Goal: Check status

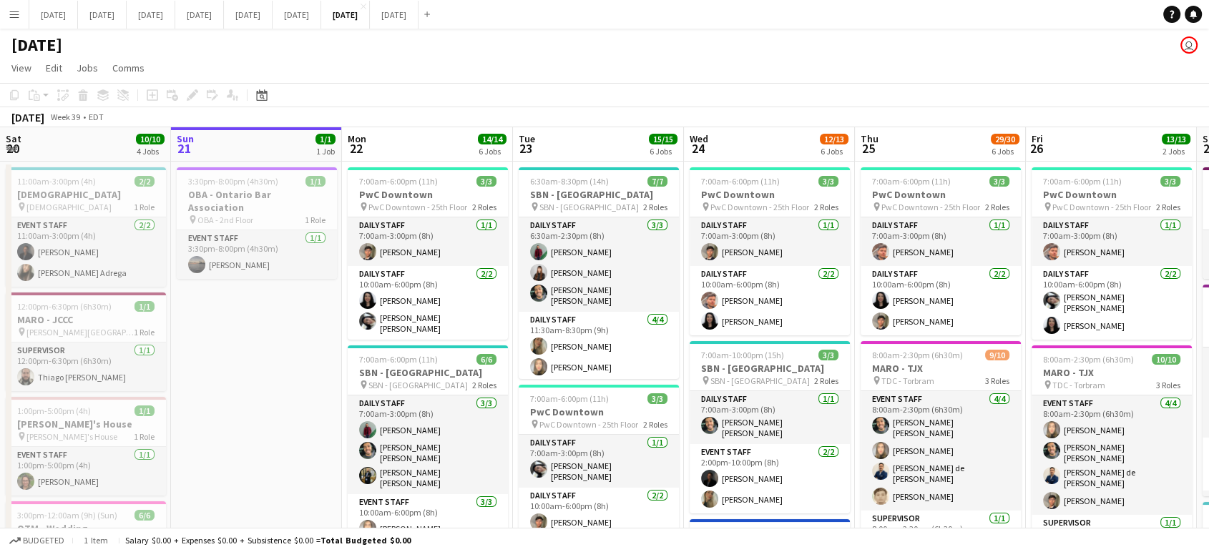
scroll to position [0, 572]
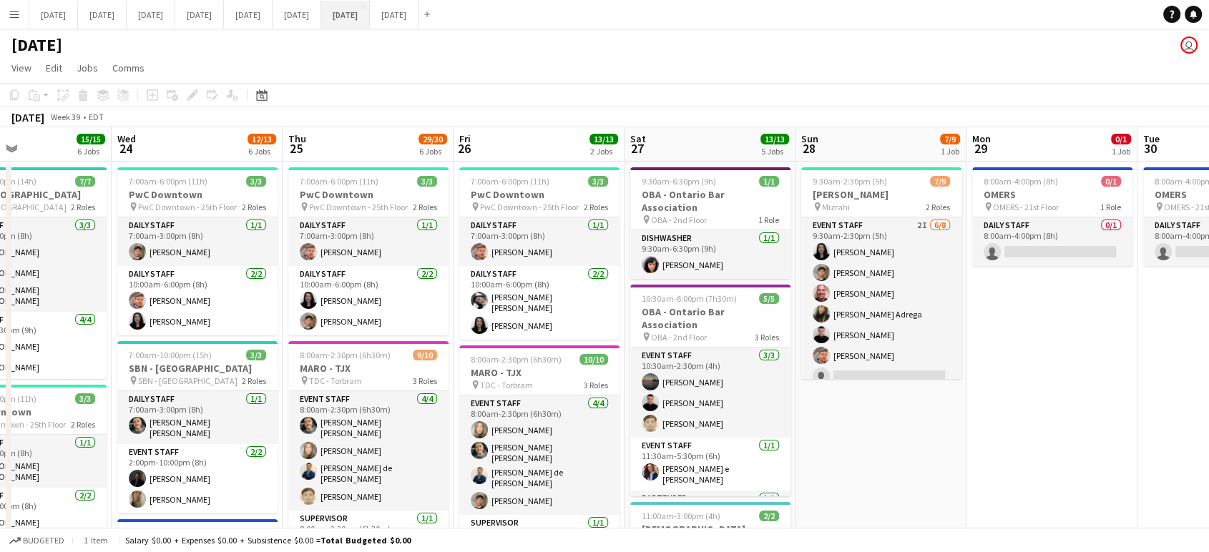
click at [370, 9] on button "[DATE] Close" at bounding box center [345, 15] width 49 height 28
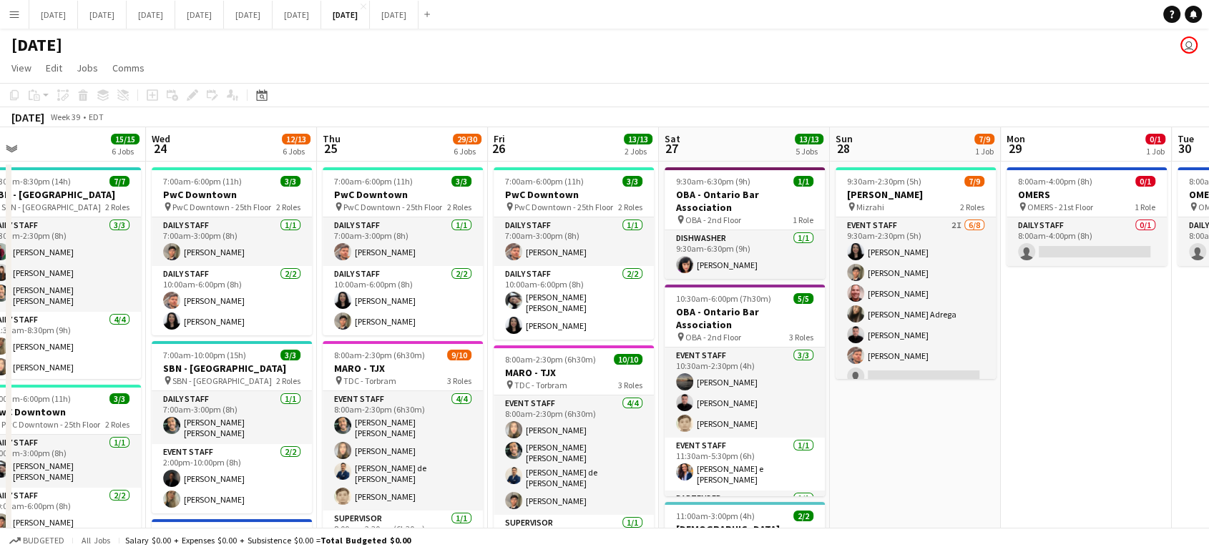
scroll to position [0, 555]
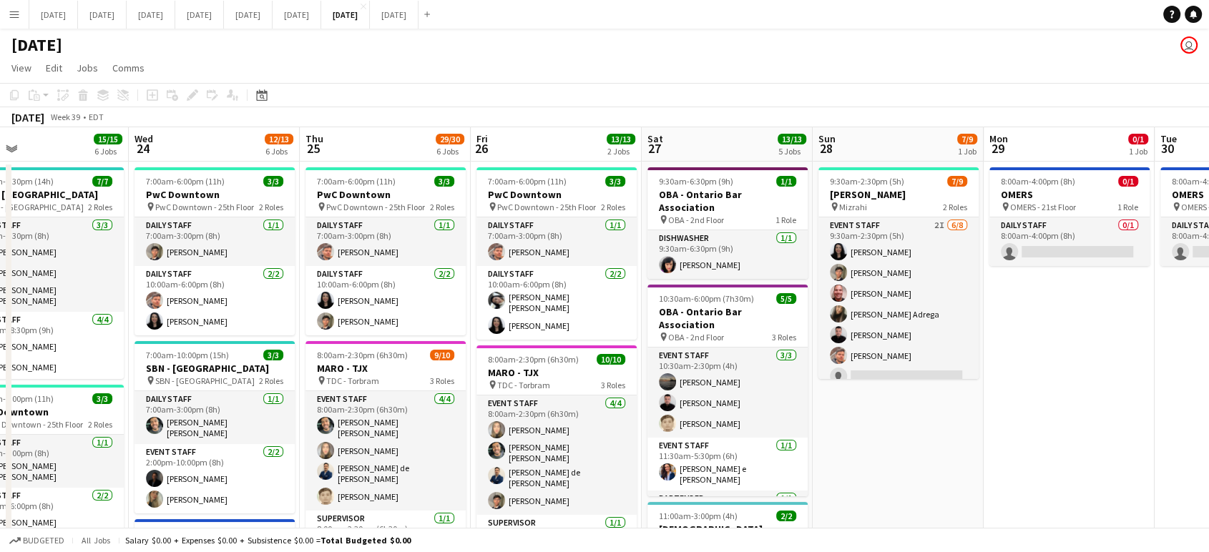
drag, startPoint x: 1113, startPoint y: 331, endPoint x: 561, endPoint y: 336, distance: 552.1
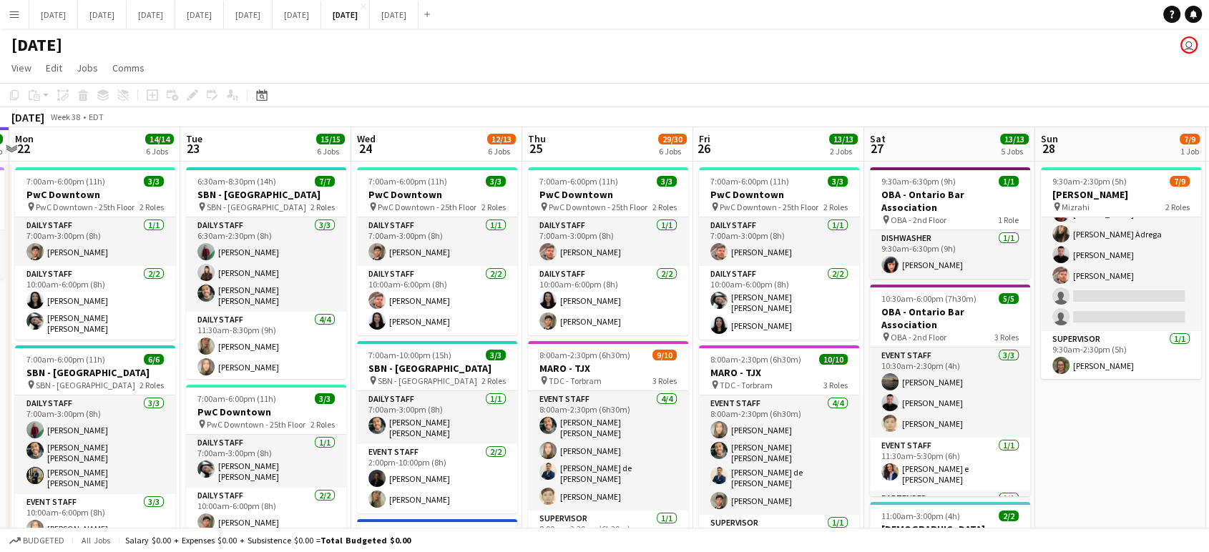
scroll to position [0, 330]
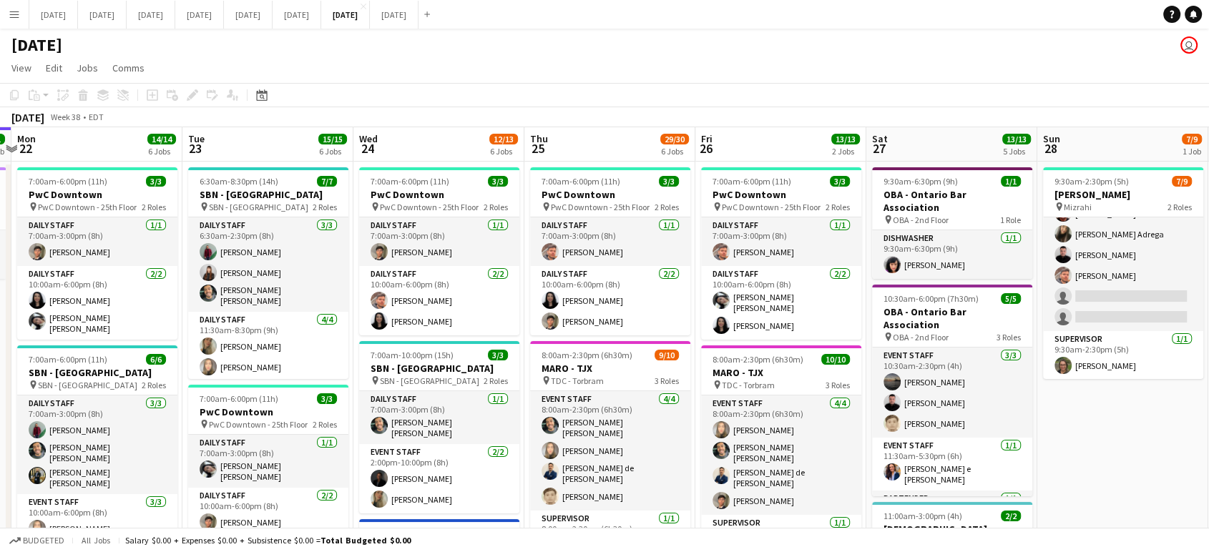
drag, startPoint x: 225, startPoint y: 310, endPoint x: 451, endPoint y: 293, distance: 225.9
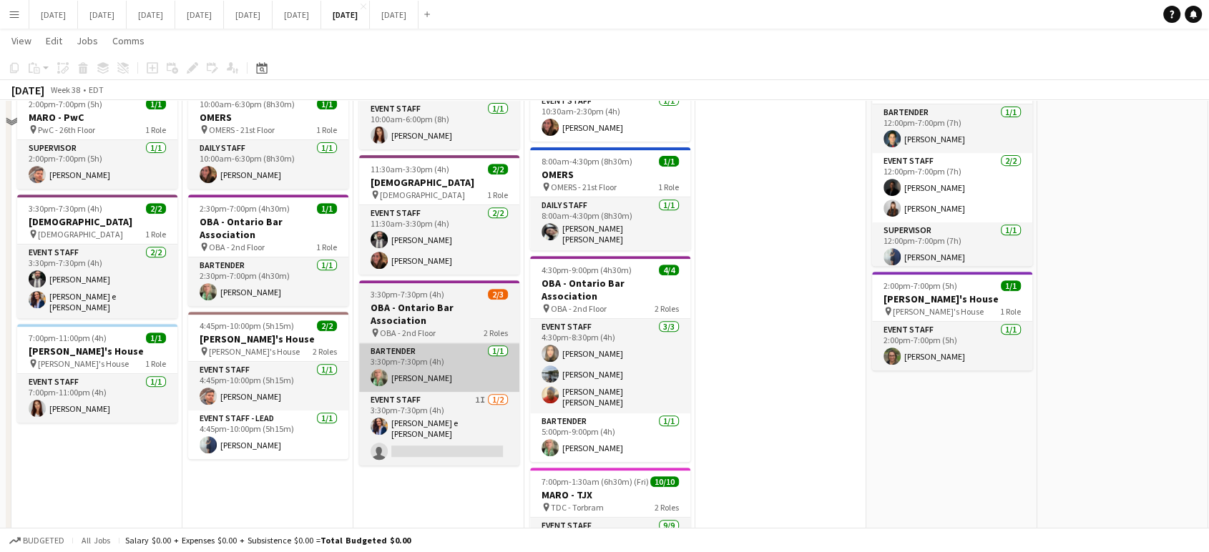
scroll to position [635, 0]
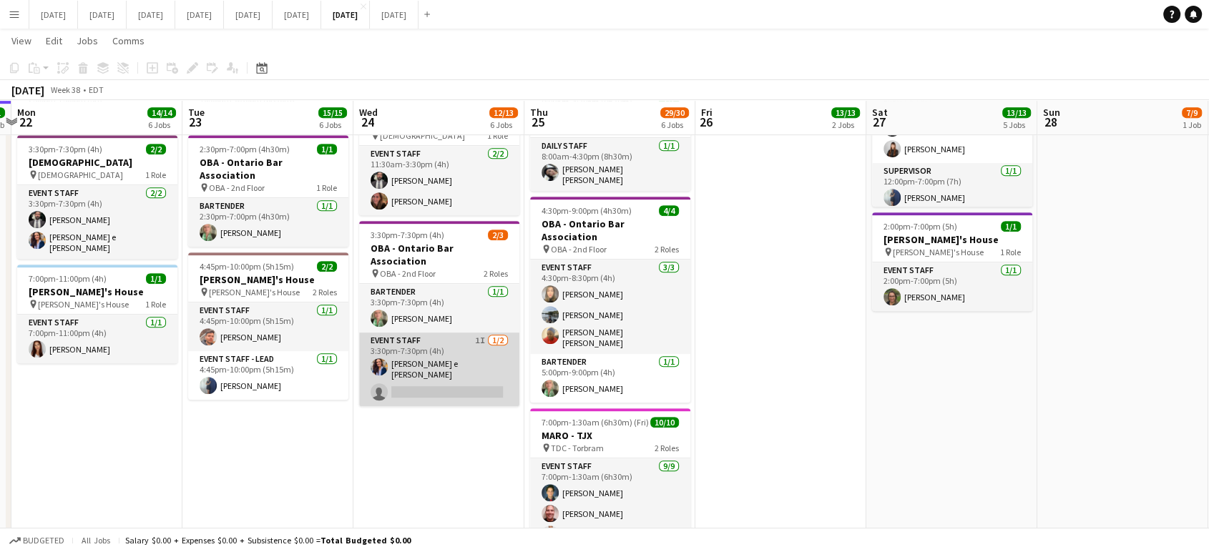
click at [450, 349] on app-card-role "Event Staff 1I [DATE] 3:30pm-7:30pm (4h) [PERSON_NAME] e [PERSON_NAME] single-n…" at bounding box center [439, 370] width 160 height 74
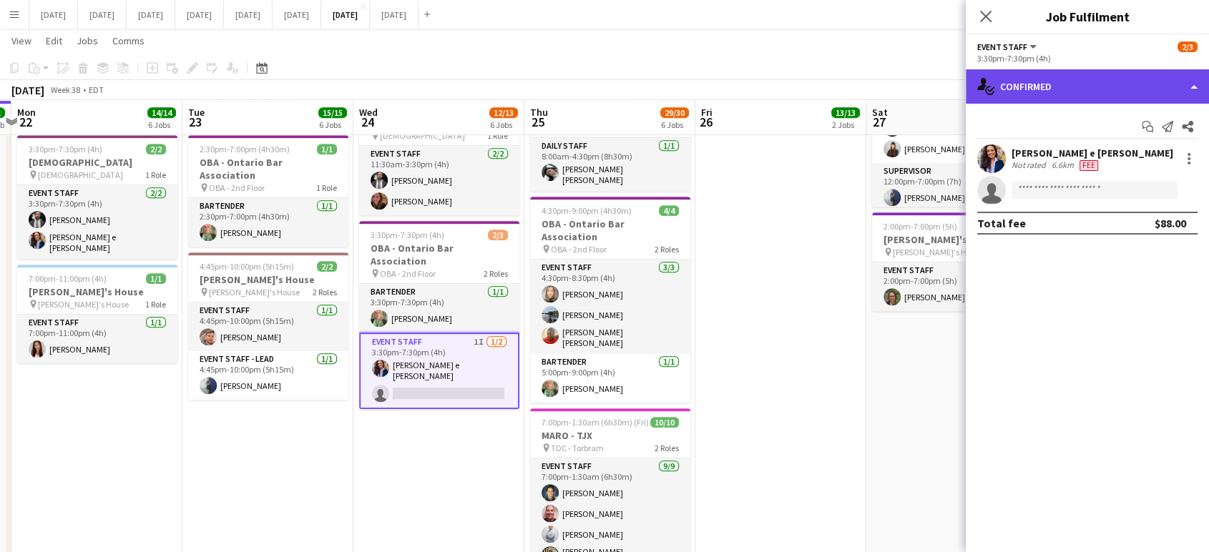
click at [1196, 89] on div "single-neutral-actions-check-2 Confirmed" at bounding box center [1086, 86] width 243 height 34
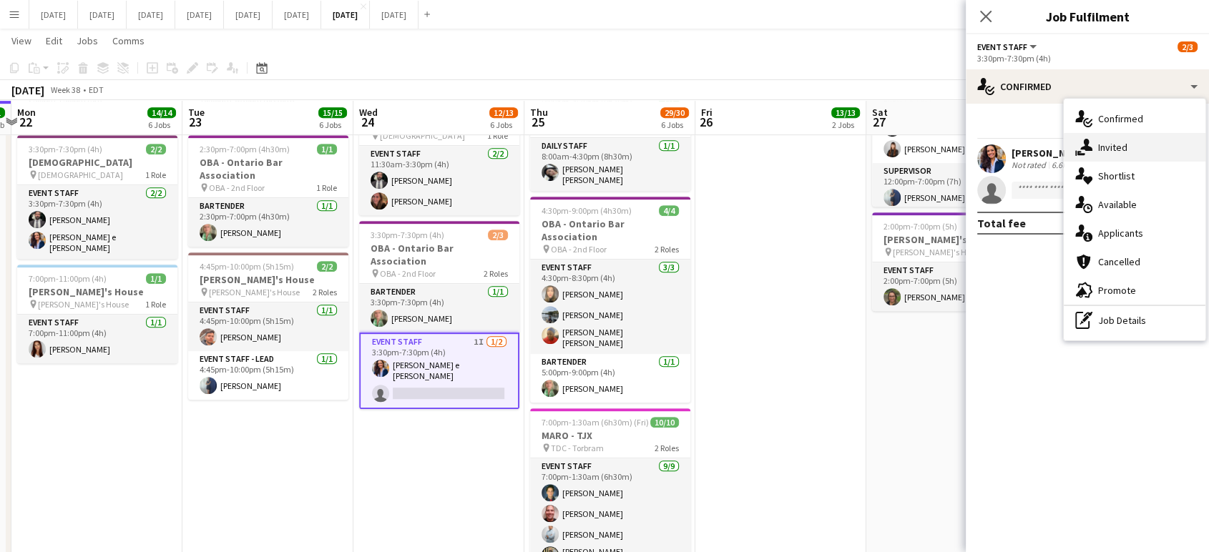
click at [1134, 154] on div "single-neutral-actions-share-1 Invited" at bounding box center [1134, 147] width 142 height 29
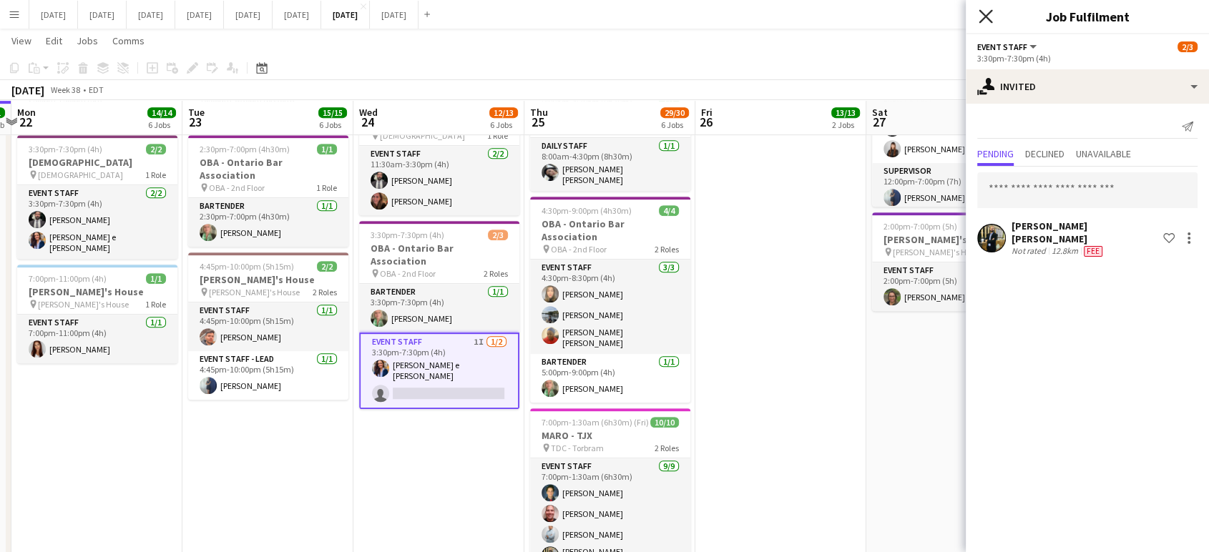
click at [988, 19] on icon at bounding box center [985, 16] width 14 height 14
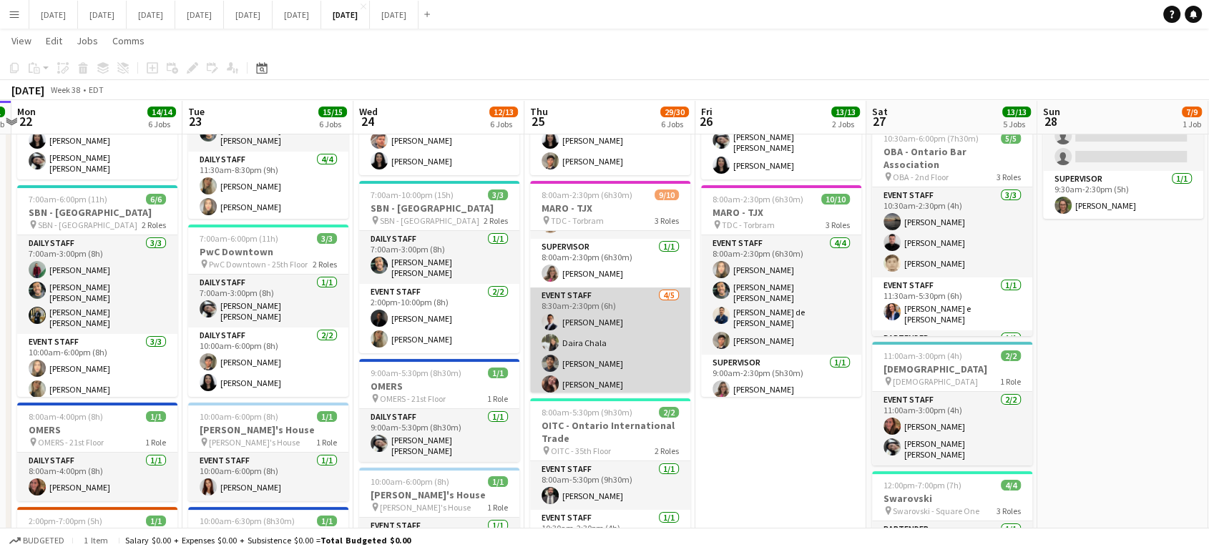
scroll to position [129, 0]
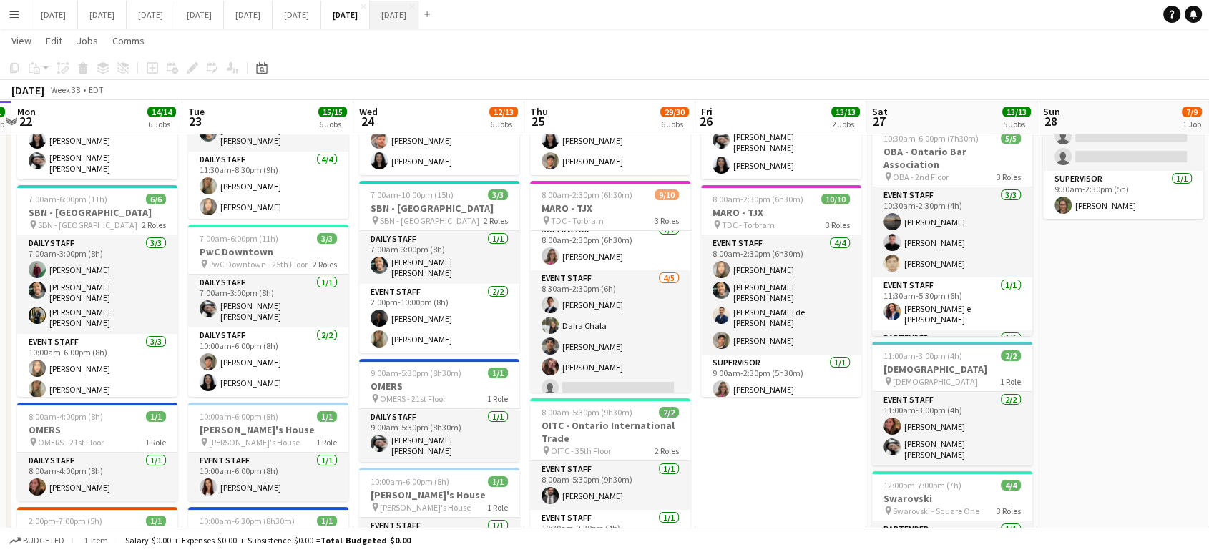
click at [418, 10] on button "[DATE] Close" at bounding box center [394, 15] width 49 height 28
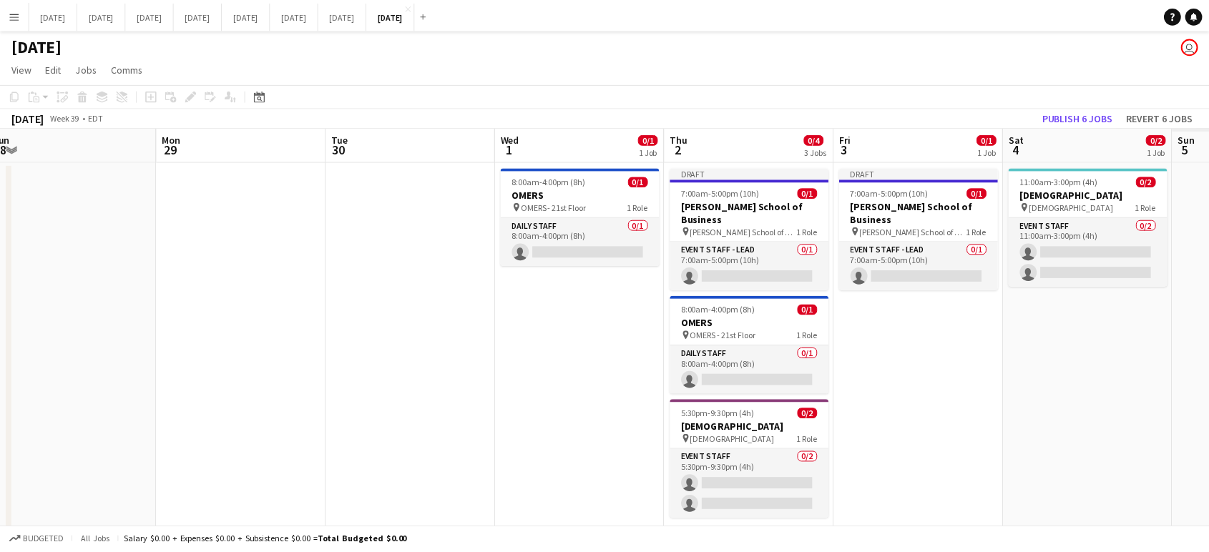
scroll to position [0, 446]
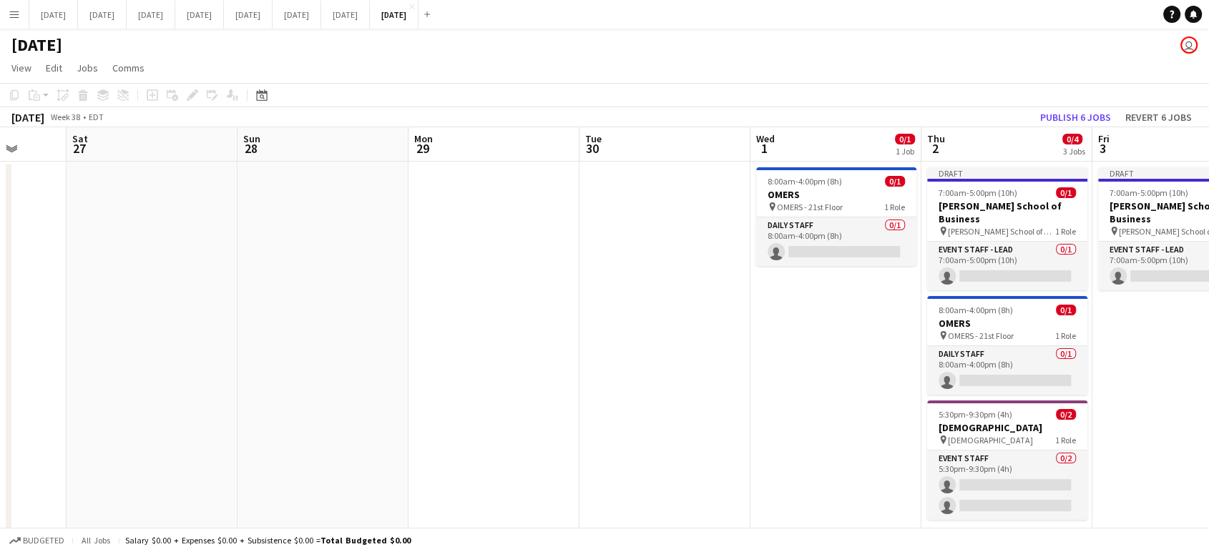
drag, startPoint x: 1131, startPoint y: 216, endPoint x: 0, endPoint y: 417, distance: 1148.3
click at [0, 417] on app-calendar-viewport "Wed 24 Thu 25 Fri 26 Sat 27 Sun 28 Mon 29 Tue 30 Wed 1 0/1 1 Job Thu 2 0/4 3 Jo…" at bounding box center [604, 339] width 1209 height 425
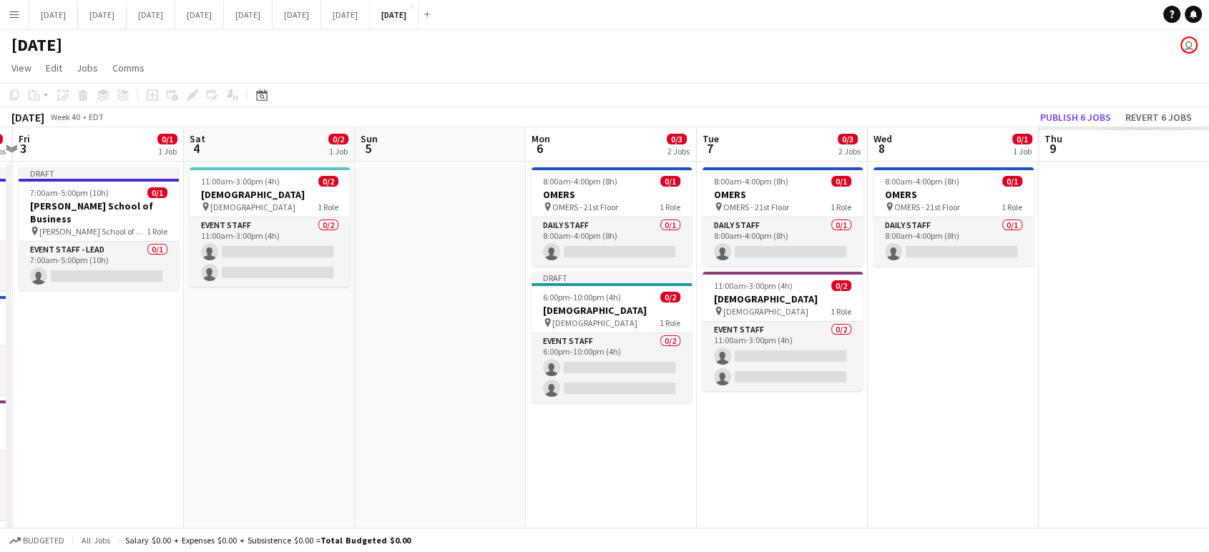
scroll to position [0, 604]
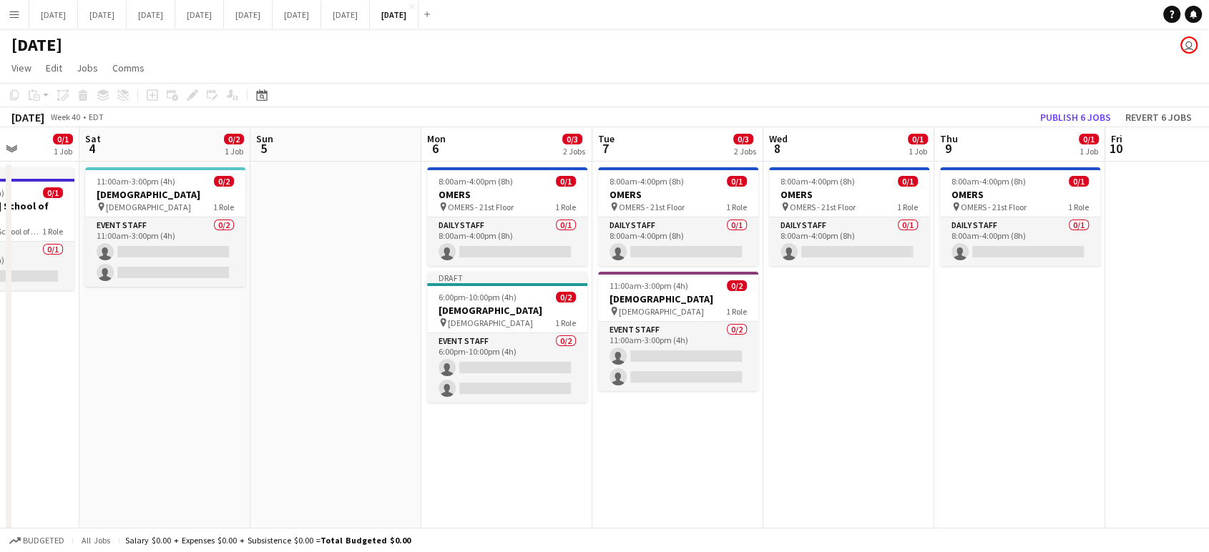
drag, startPoint x: 1183, startPoint y: 335, endPoint x: 0, endPoint y: 496, distance: 1193.8
click at [0, 496] on app-calendar-viewport "Tue 30 Wed 1 0/1 1 Job Thu 2 0/4 3 Jobs Fri 3 0/1 1 Job Sat 4 0/2 1 Job Sun 5 M…" at bounding box center [604, 339] width 1209 height 425
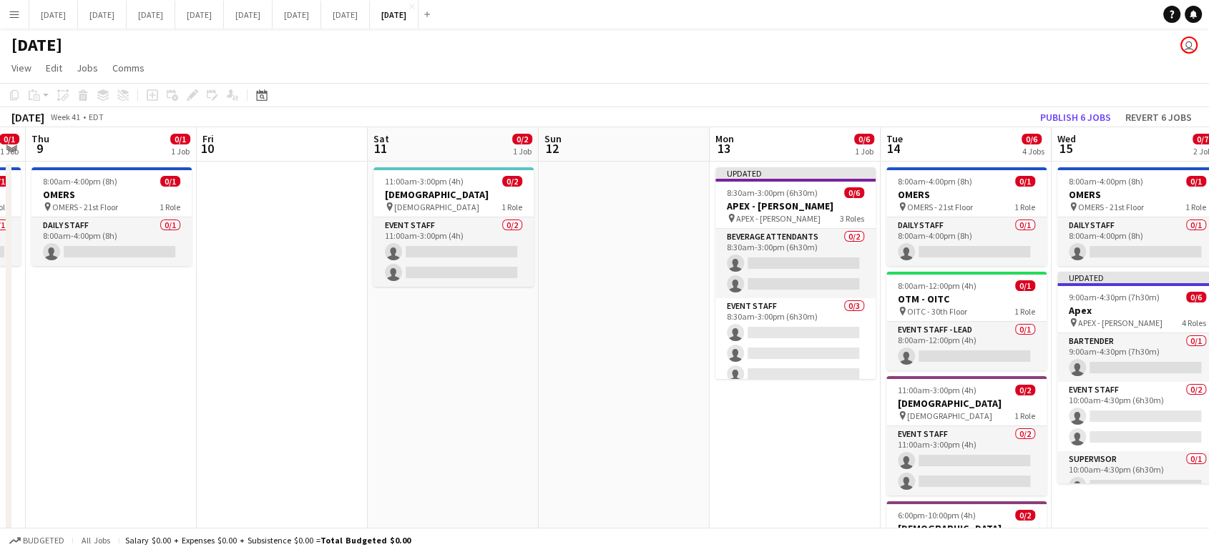
scroll to position [0, 707]
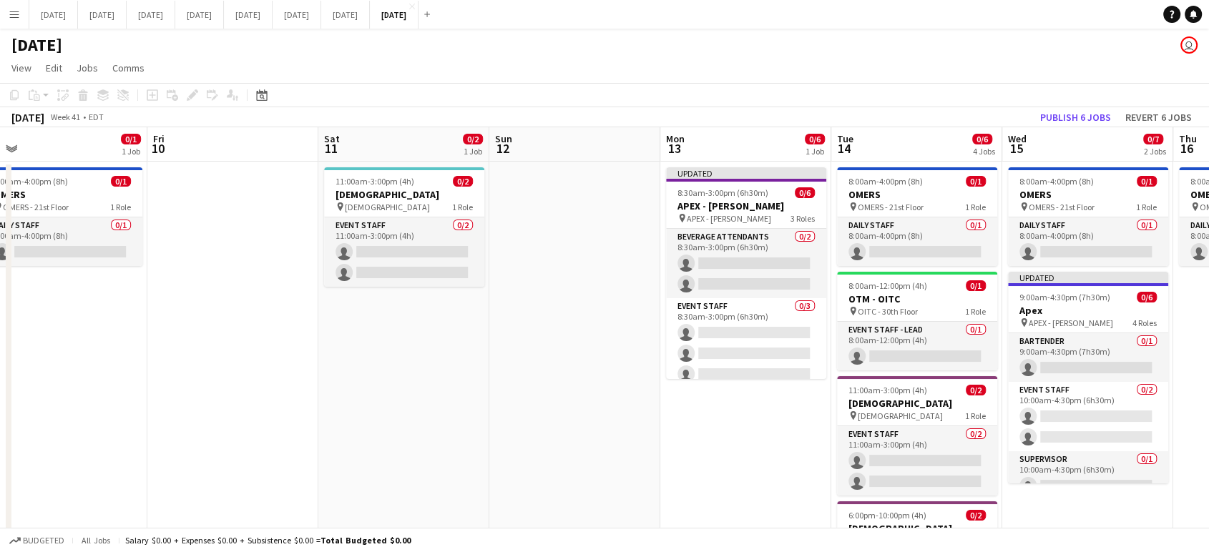
drag, startPoint x: 1059, startPoint y: 420, endPoint x: 0, endPoint y: 545, distance: 1066.4
click at [0, 545] on app-board "[DATE] user View Day view expanded Day view collapsed Month view Date picker Ju…" at bounding box center [604, 353] width 1209 height 649
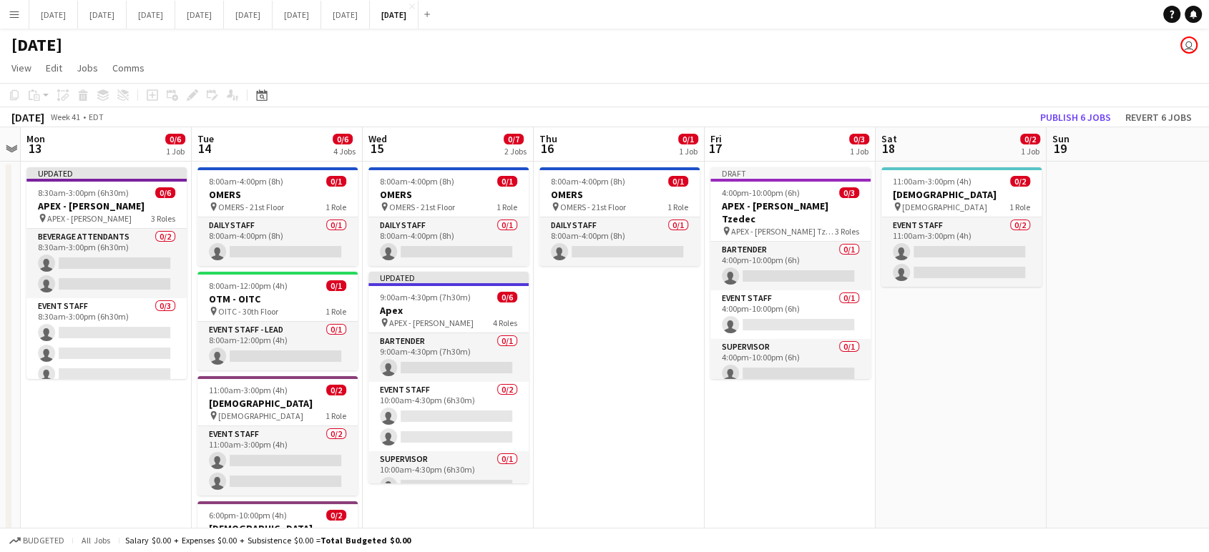
scroll to position [0, 682]
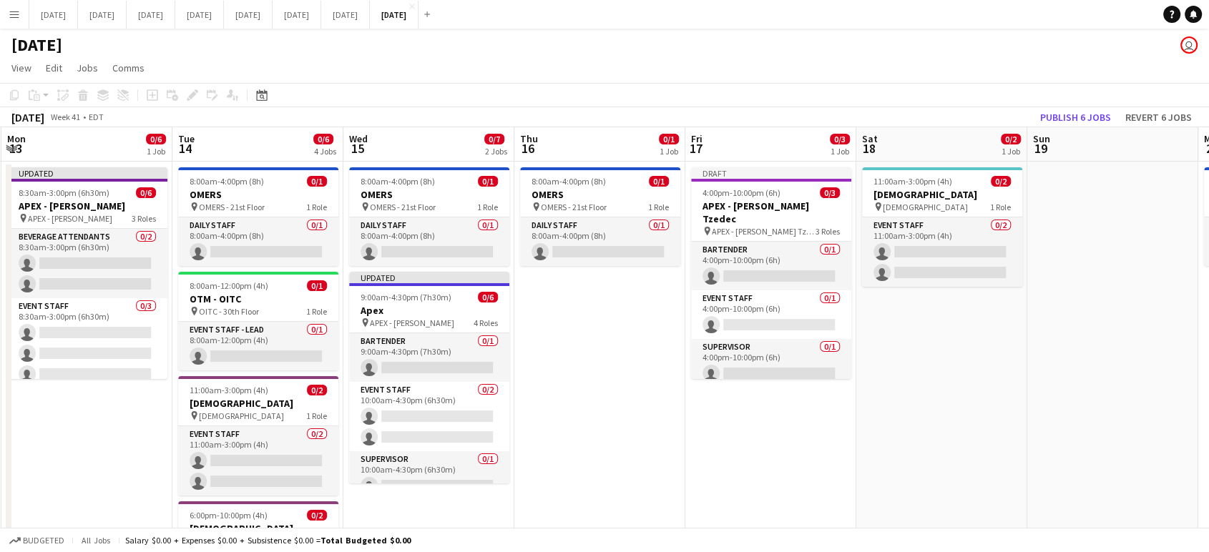
drag, startPoint x: 1074, startPoint y: 358, endPoint x: 421, endPoint y: 416, distance: 655.5
click at [421, 416] on app-calendar-viewport "Thu 9 0/1 1 Job Fri 10 Sat 11 0/2 1 Job Sun 12 Mon 13 0/6 1 Job Tue 14 0/6 4 Jo…" at bounding box center [604, 390] width 1209 height 526
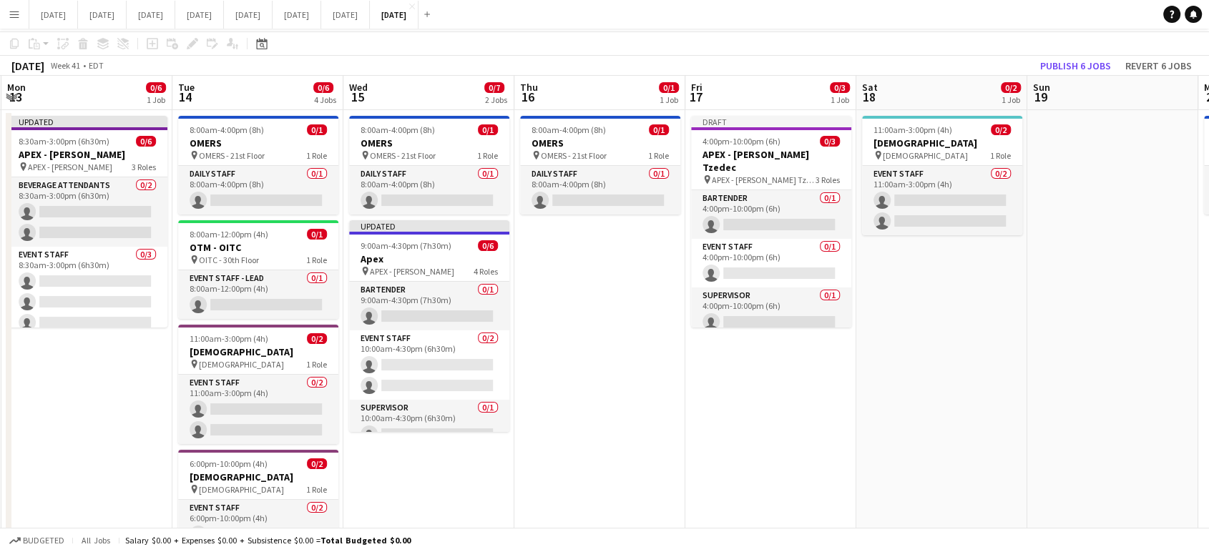
scroll to position [79, 0]
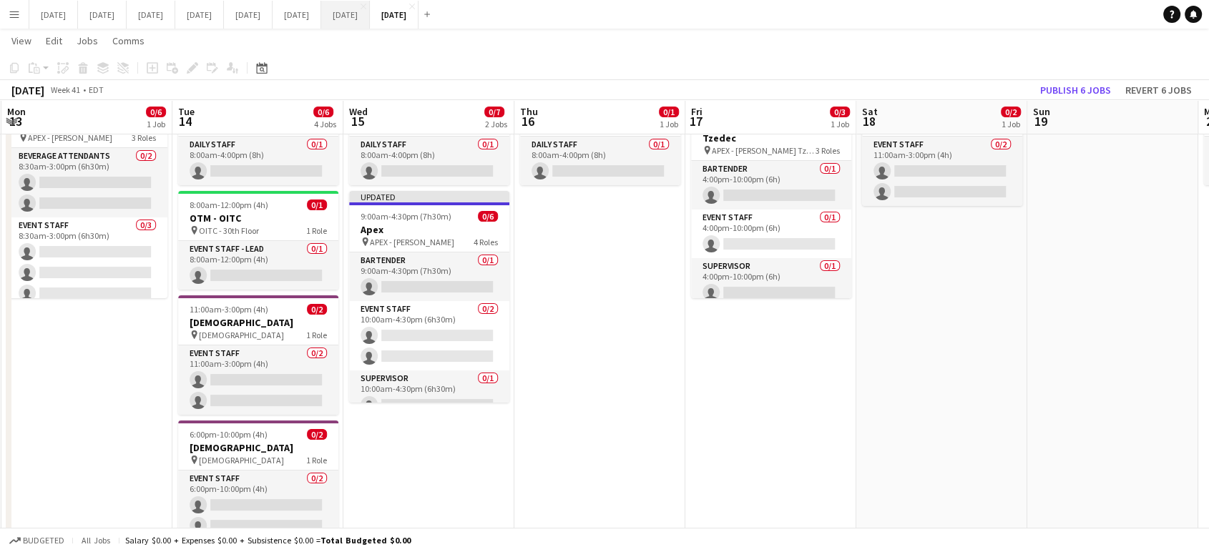
click at [370, 19] on button "[DATE] Close" at bounding box center [345, 15] width 49 height 28
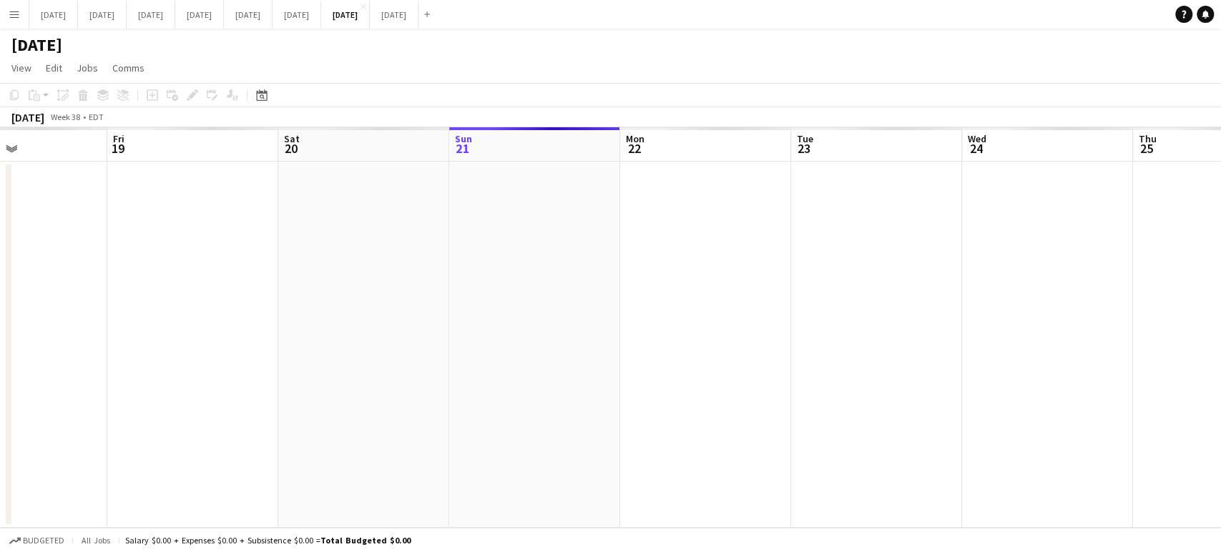
drag, startPoint x: 416, startPoint y: 320, endPoint x: 1178, endPoint y: 311, distance: 762.3
click at [1180, 312] on app-calendar-viewport "Wed 17 Thu 18 Fri 19 Sat 20 Sun 21 Mon 22 Tue 23 Wed 24 Thu 25 Fri 26 Sat 27 Su…" at bounding box center [610, 327] width 1221 height 400
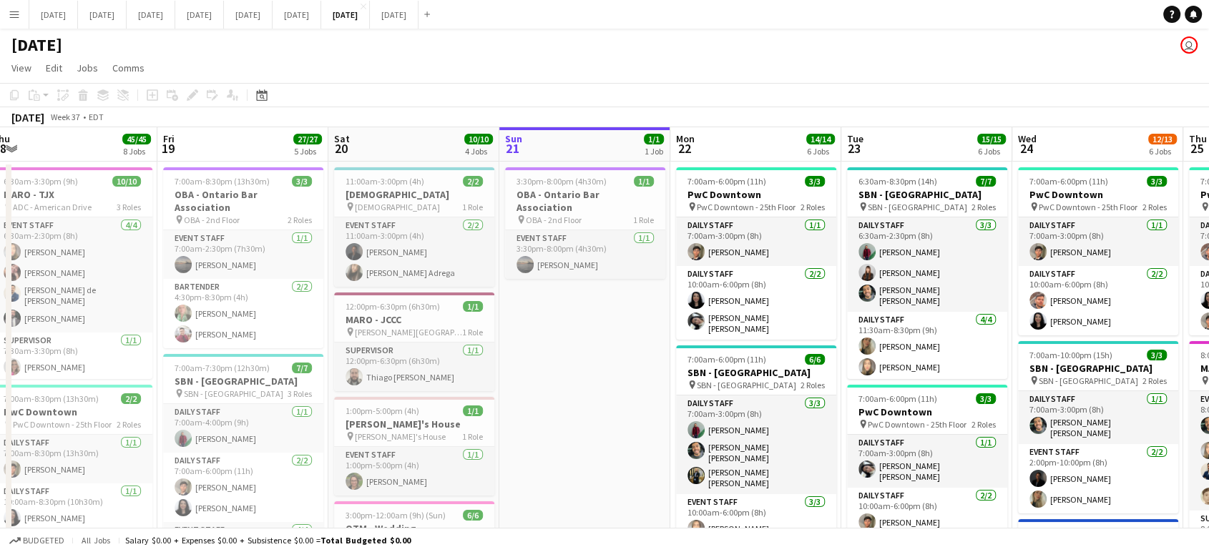
drag, startPoint x: 1111, startPoint y: 280, endPoint x: 326, endPoint y: 339, distance: 786.7
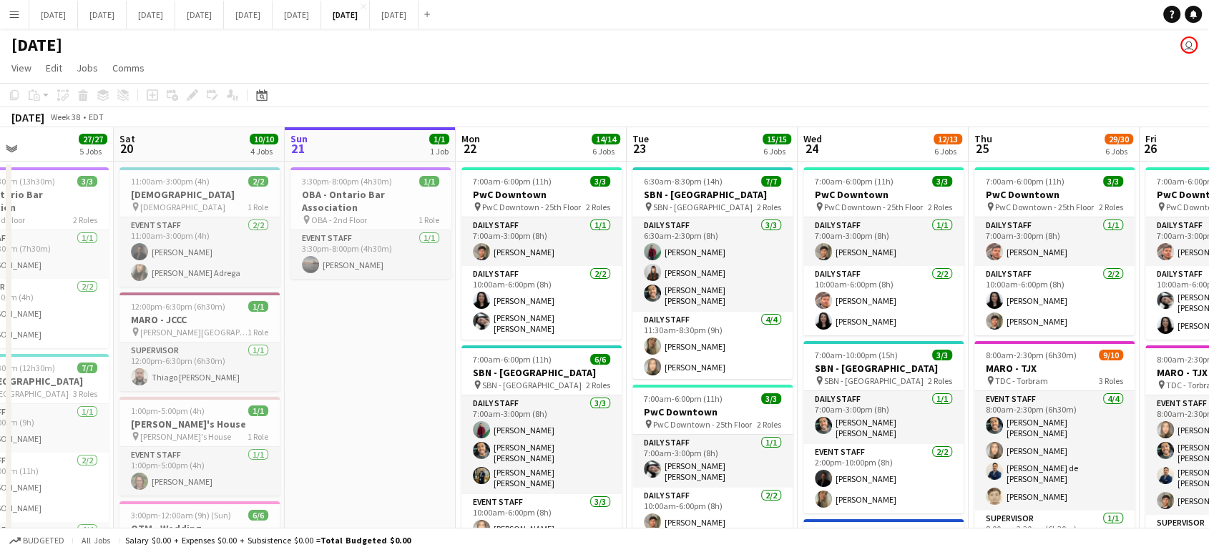
scroll to position [0, 423]
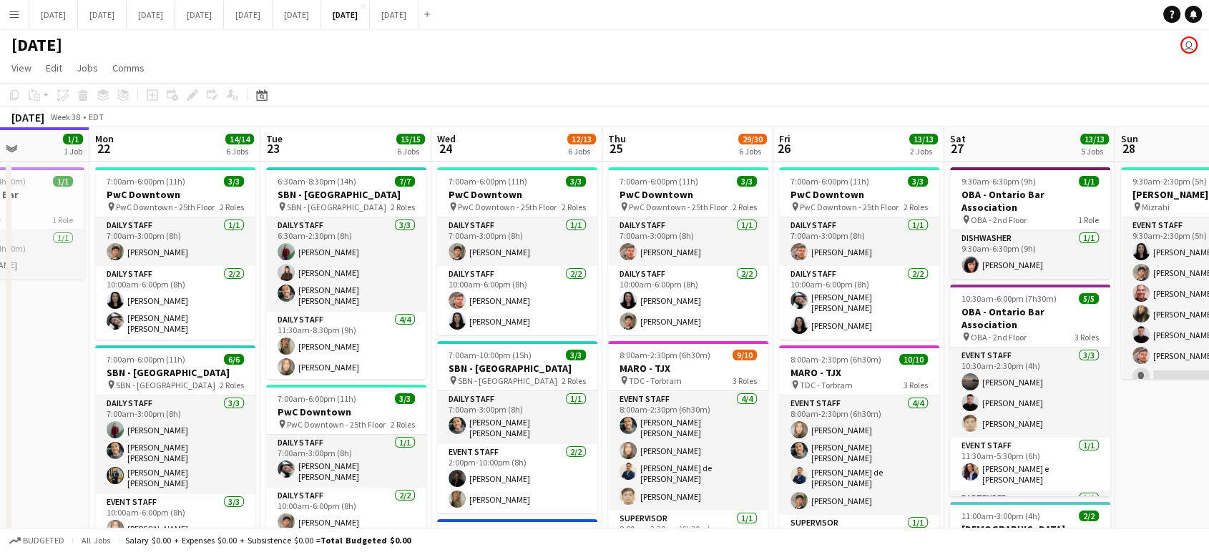
drag, startPoint x: 1199, startPoint y: 232, endPoint x: 626, endPoint y: 295, distance: 575.6
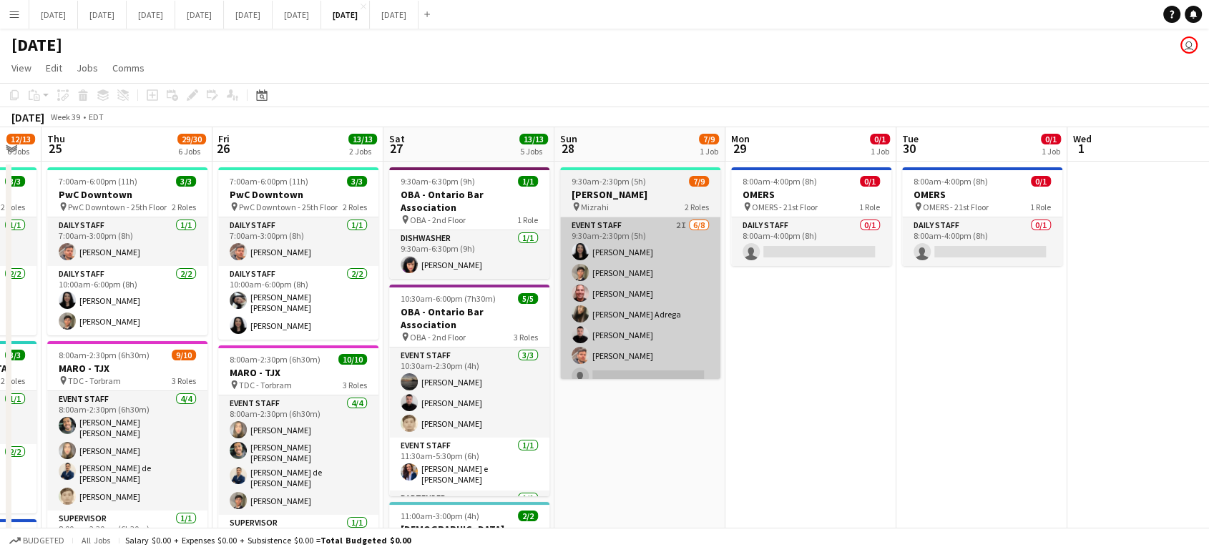
drag, startPoint x: 1098, startPoint y: 277, endPoint x: 542, endPoint y: 321, distance: 558.1
